Goal: Transaction & Acquisition: Purchase product/service

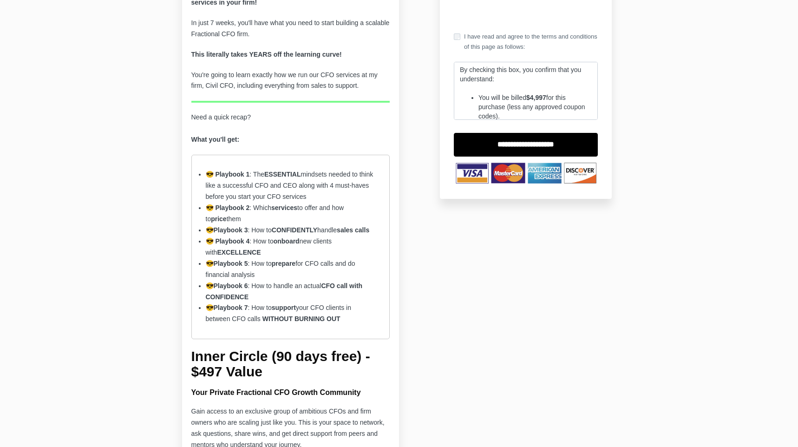
scroll to position [255, 0]
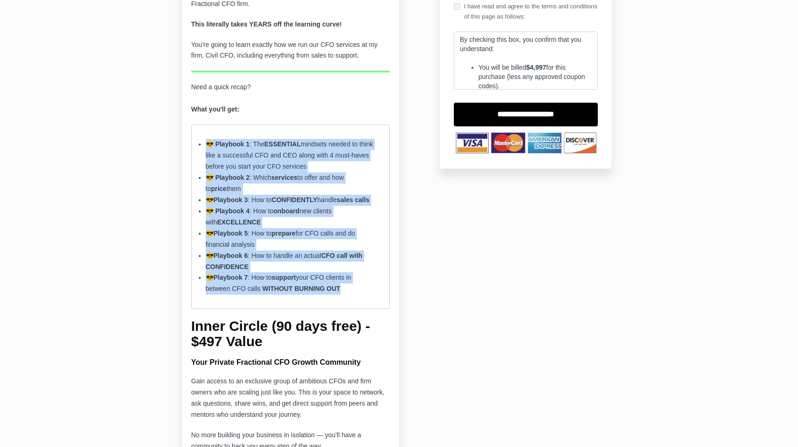
drag, startPoint x: 350, startPoint y: 300, endPoint x: 198, endPoint y: 148, distance: 215.1
click at [198, 148] on ul "😎 Playbook 1 : The ESSENTIAL mindsets needed to think like a successful CFO and…" at bounding box center [290, 216] width 199 height 184
copy ul "😎 Playbook 1 : The ESSENTIAL mindsets needed to think like a successful CFO and…"
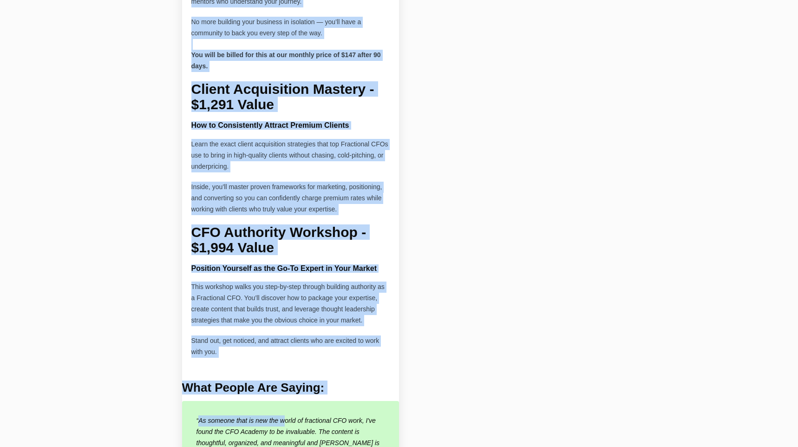
scroll to position [744, 0]
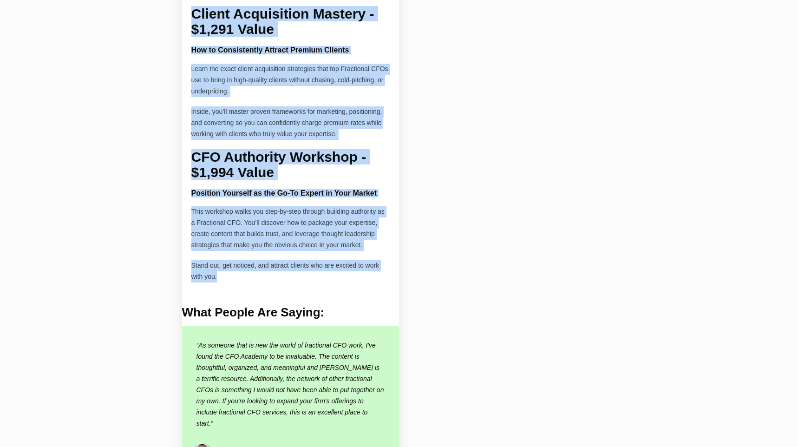
drag, startPoint x: 191, startPoint y: 179, endPoint x: 290, endPoint y: 311, distance: 164.9
copy div "Lorem Ipsumd (93 sita cons) - $987 Adipi Elit Seddoei Temporinci UTL Etdolo Mag…"
